Goal: Task Accomplishment & Management: Manage account settings

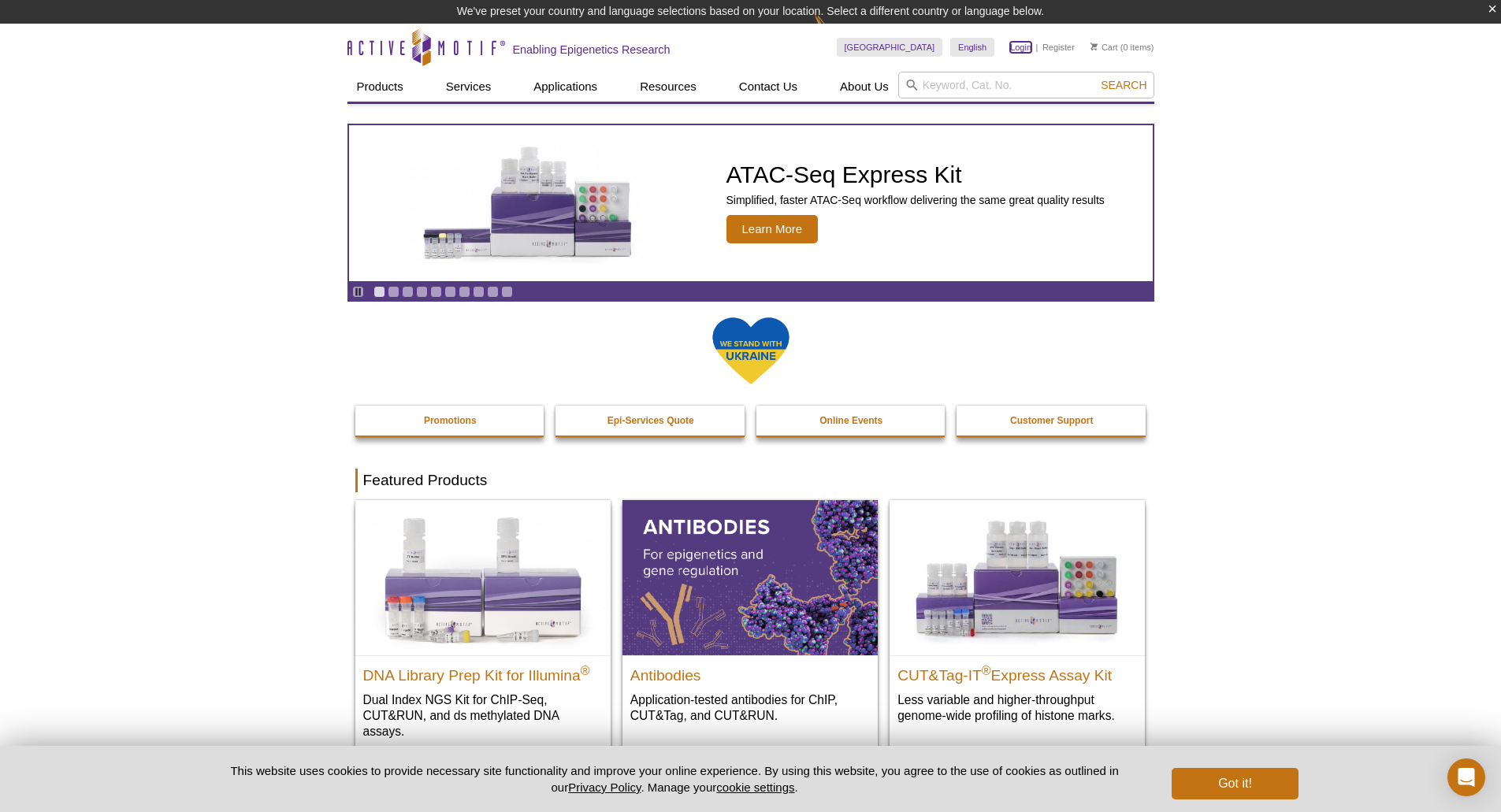
click at [1014, 47] on link "Login" at bounding box center [1021, 47] width 21 height 11
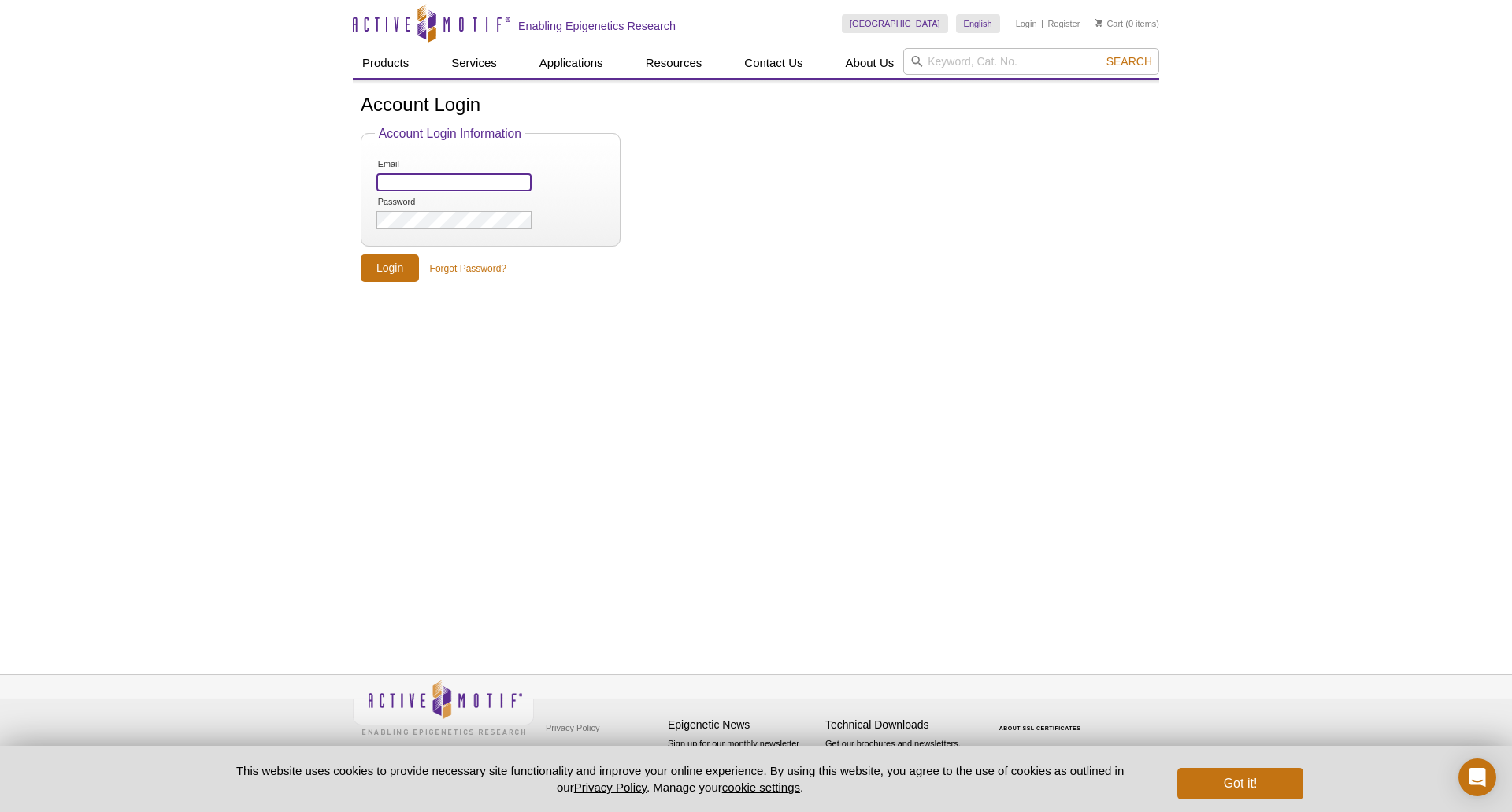
click at [456, 186] on input "Email" at bounding box center [454, 182] width 155 height 18
type input "[EMAIL_ADDRESS][DOMAIN_NAME]"
click at [396, 260] on input "Login" at bounding box center [390, 268] width 58 height 27
click at [391, 282] on input "Login" at bounding box center [390, 290] width 58 height 27
